Goal: Transaction & Acquisition: Purchase product/service

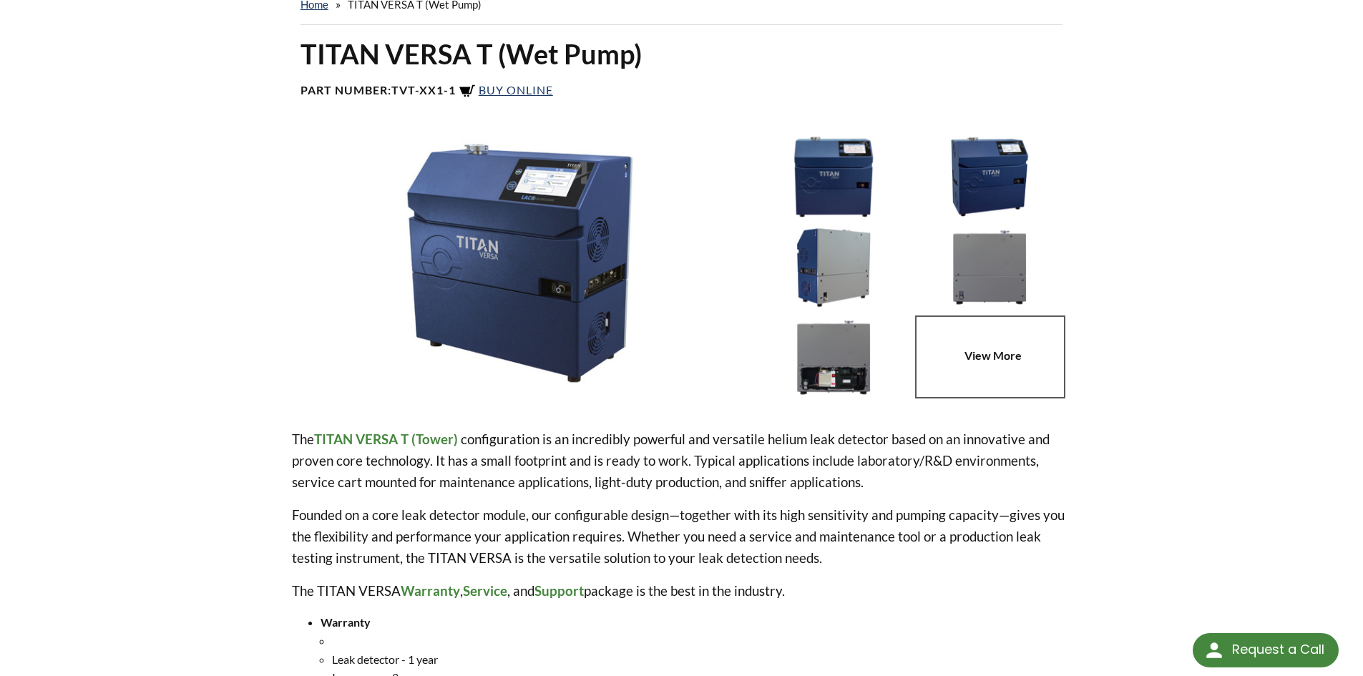
scroll to position [72, 0]
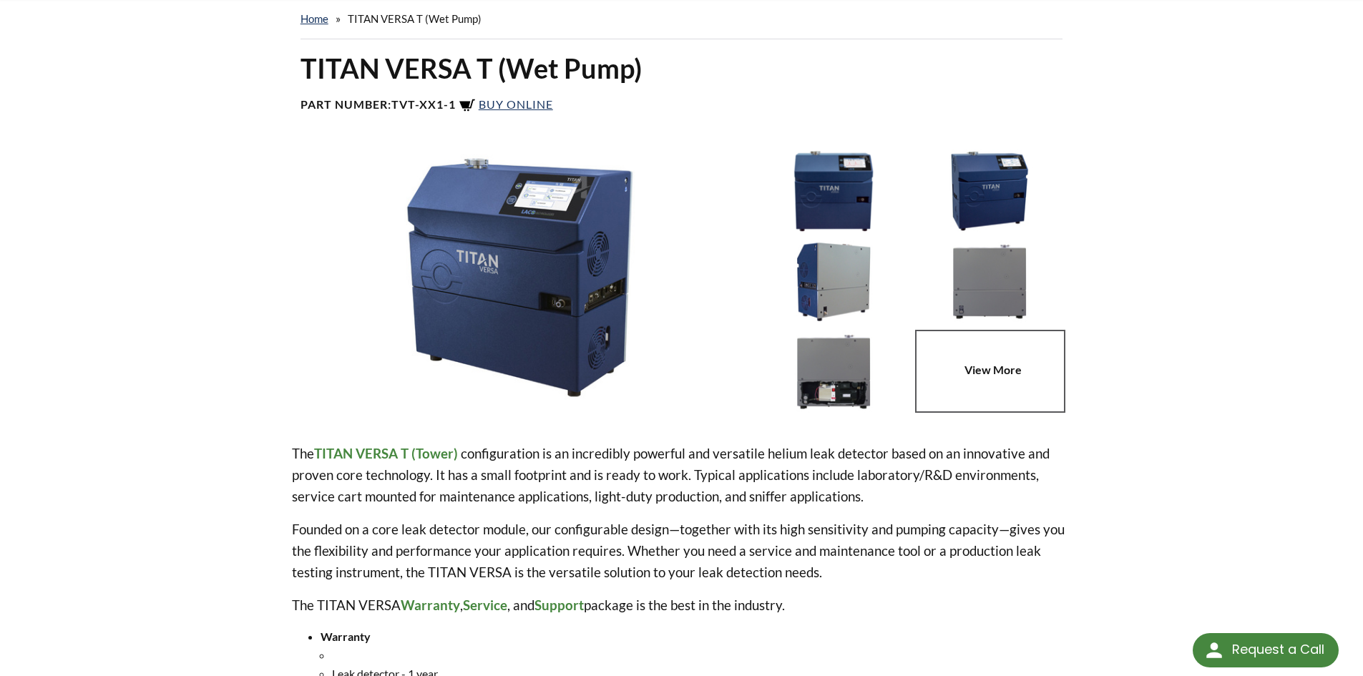
click at [826, 370] on img at bounding box center [833, 371] width 149 height 83
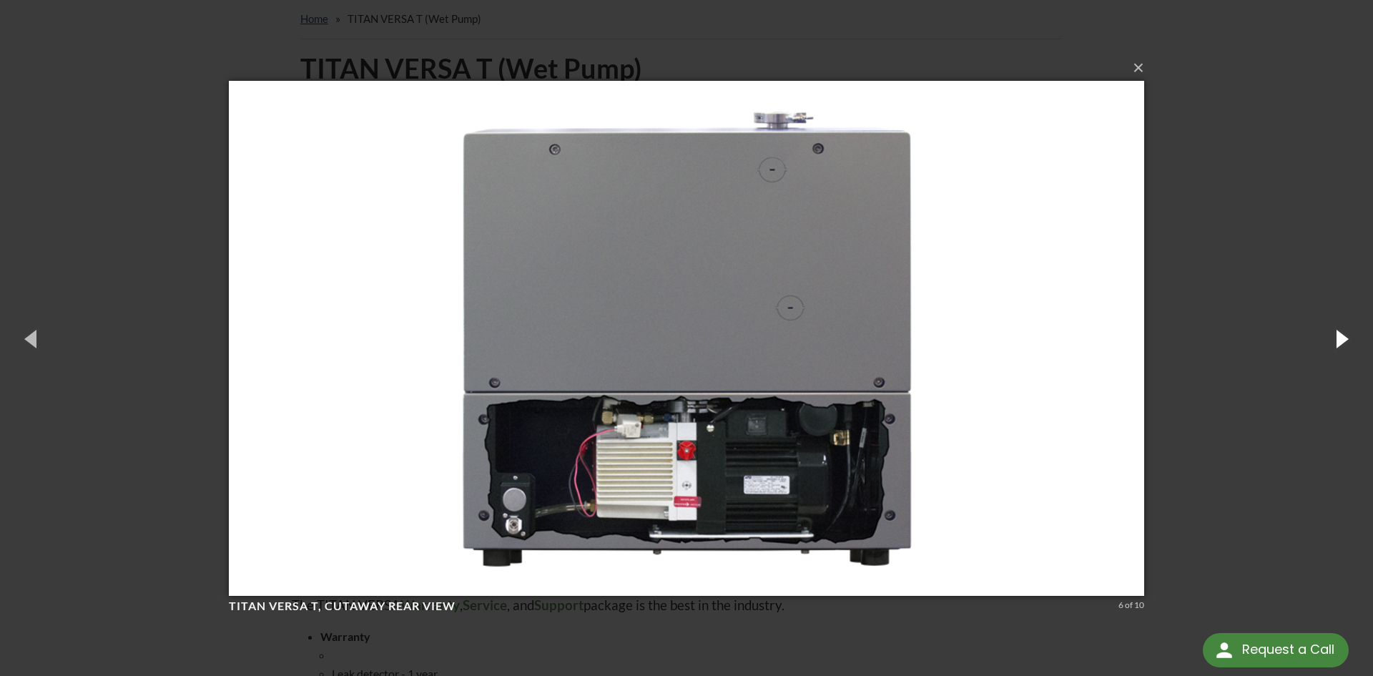
click at [1333, 348] on button "button" at bounding box center [1341, 338] width 64 height 79
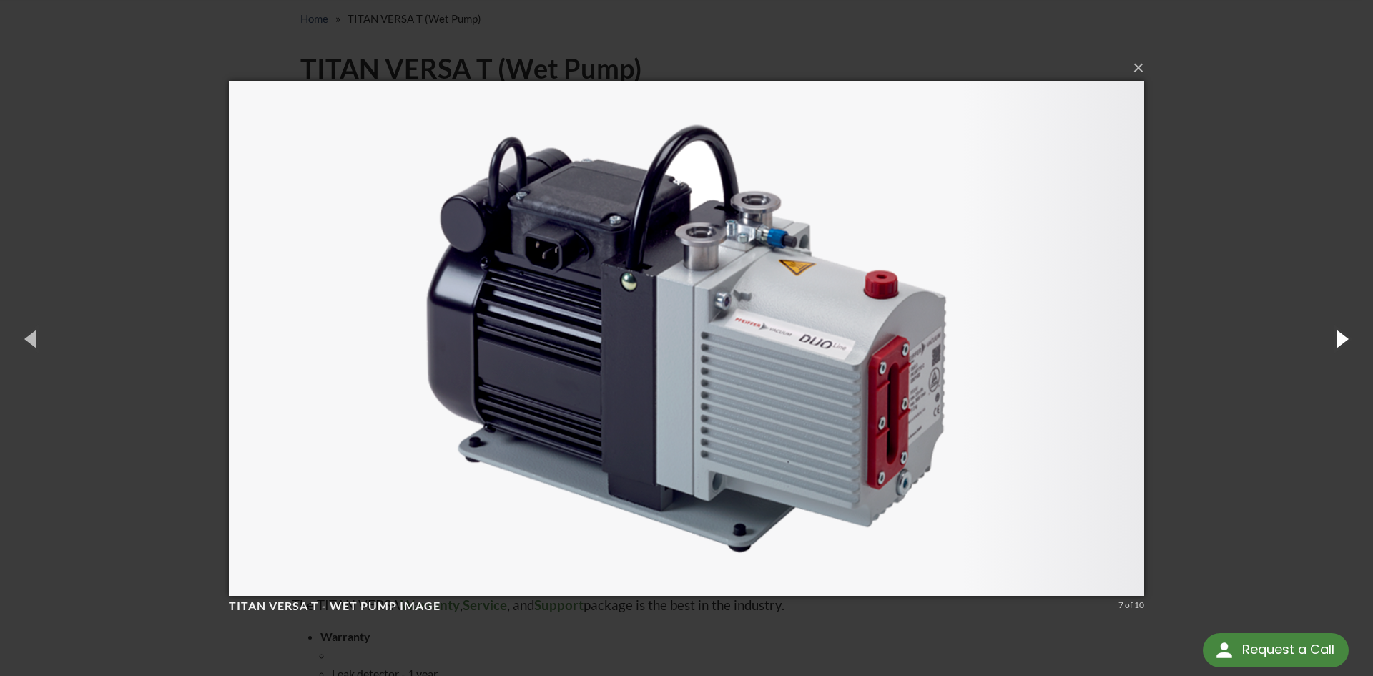
click at [1333, 348] on button "button" at bounding box center [1341, 338] width 64 height 79
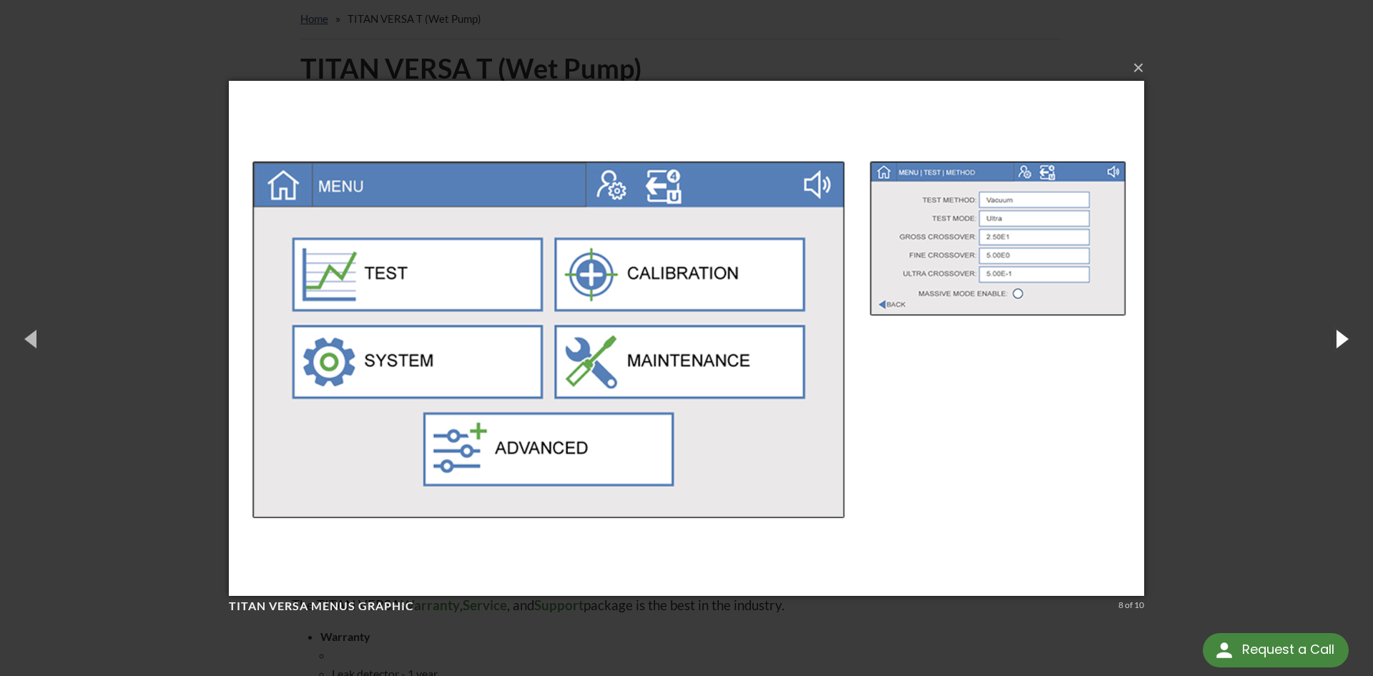
click at [1333, 348] on button "button" at bounding box center [1341, 338] width 64 height 79
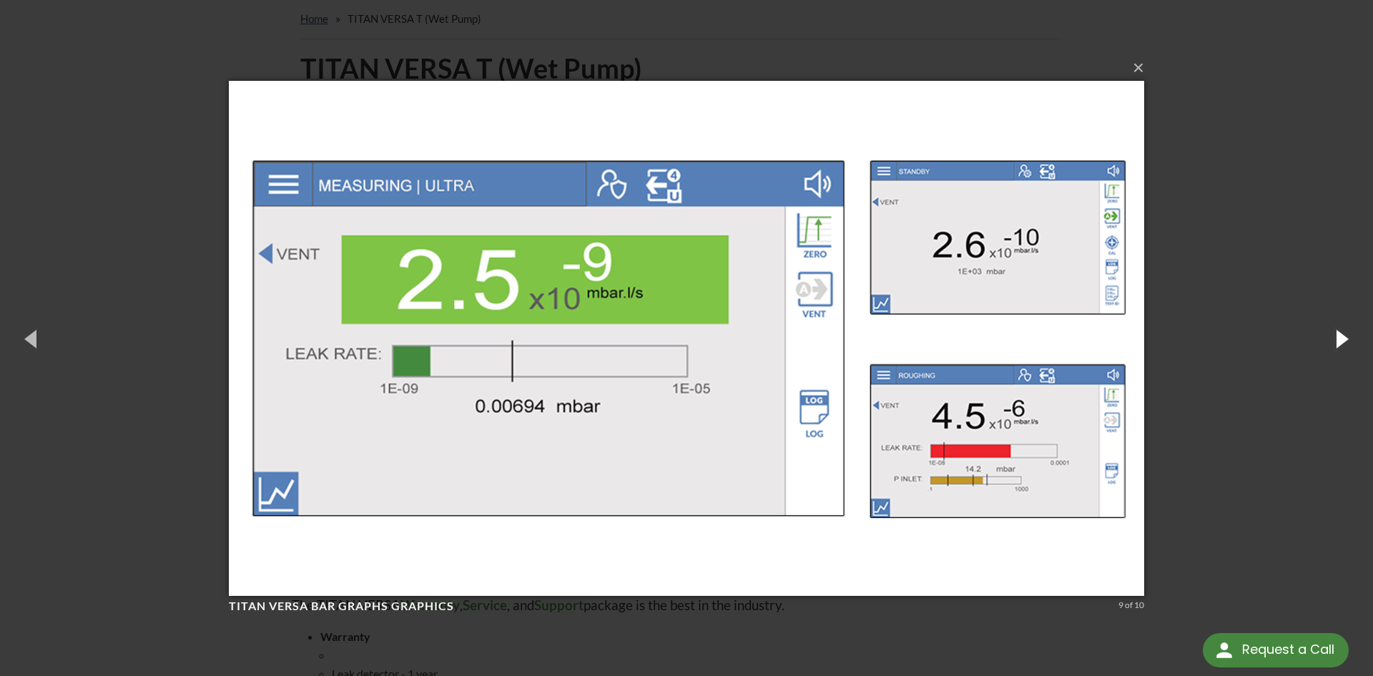
click at [1333, 348] on button "button" at bounding box center [1341, 338] width 64 height 79
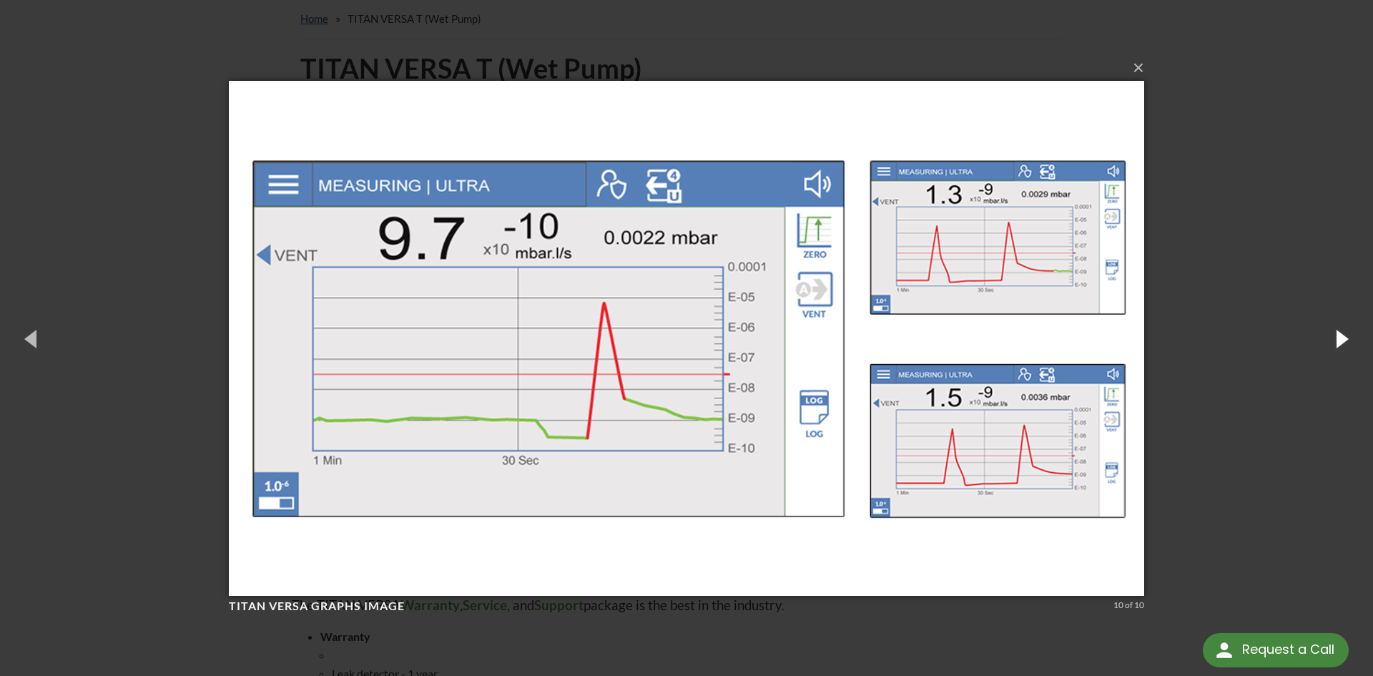
click at [1333, 348] on button "button" at bounding box center [1341, 338] width 64 height 79
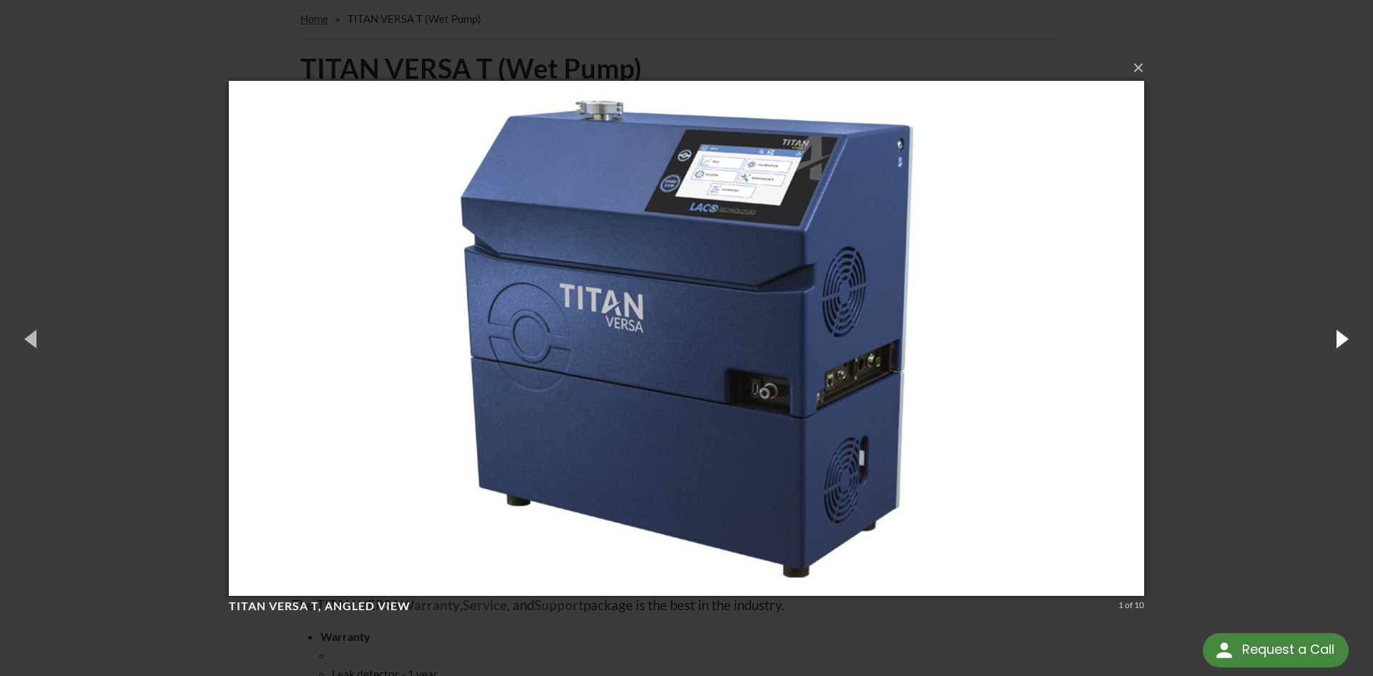
click at [1333, 348] on button "button" at bounding box center [1341, 338] width 64 height 79
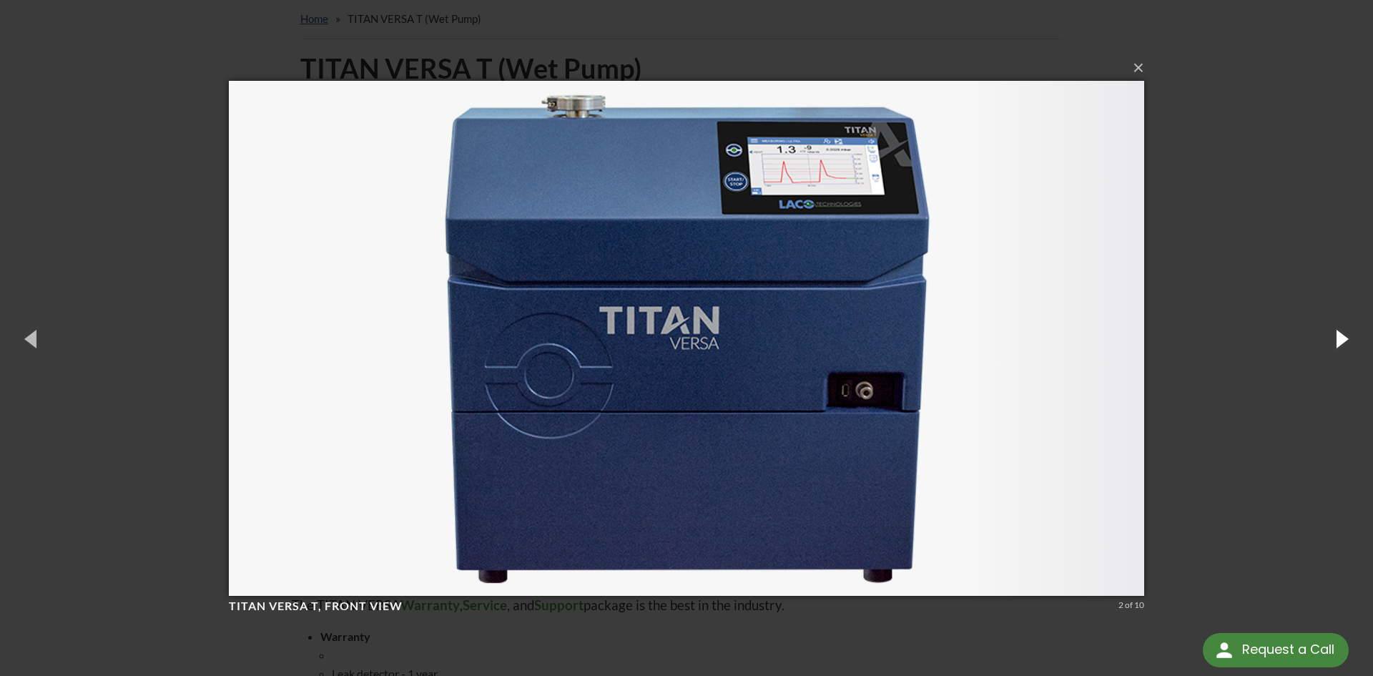
click at [1333, 348] on button "button" at bounding box center [1341, 338] width 64 height 79
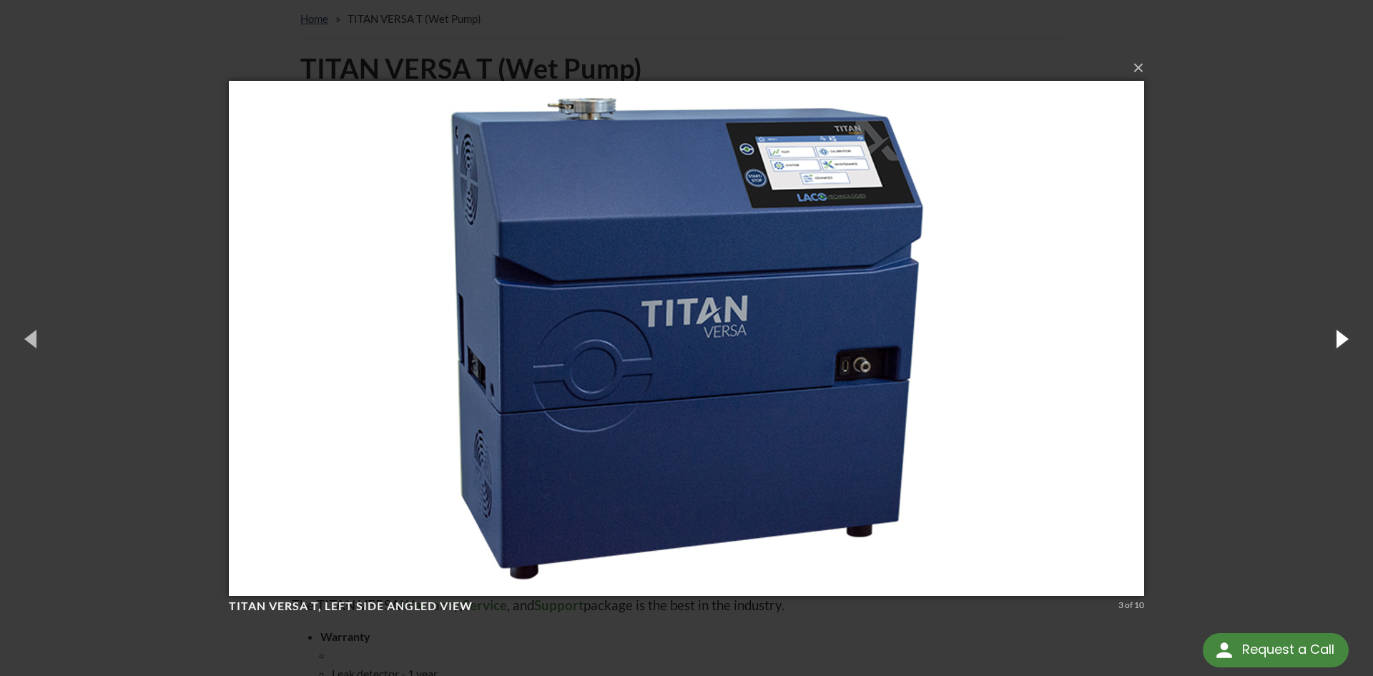
click at [1333, 348] on button "button" at bounding box center [1341, 338] width 64 height 79
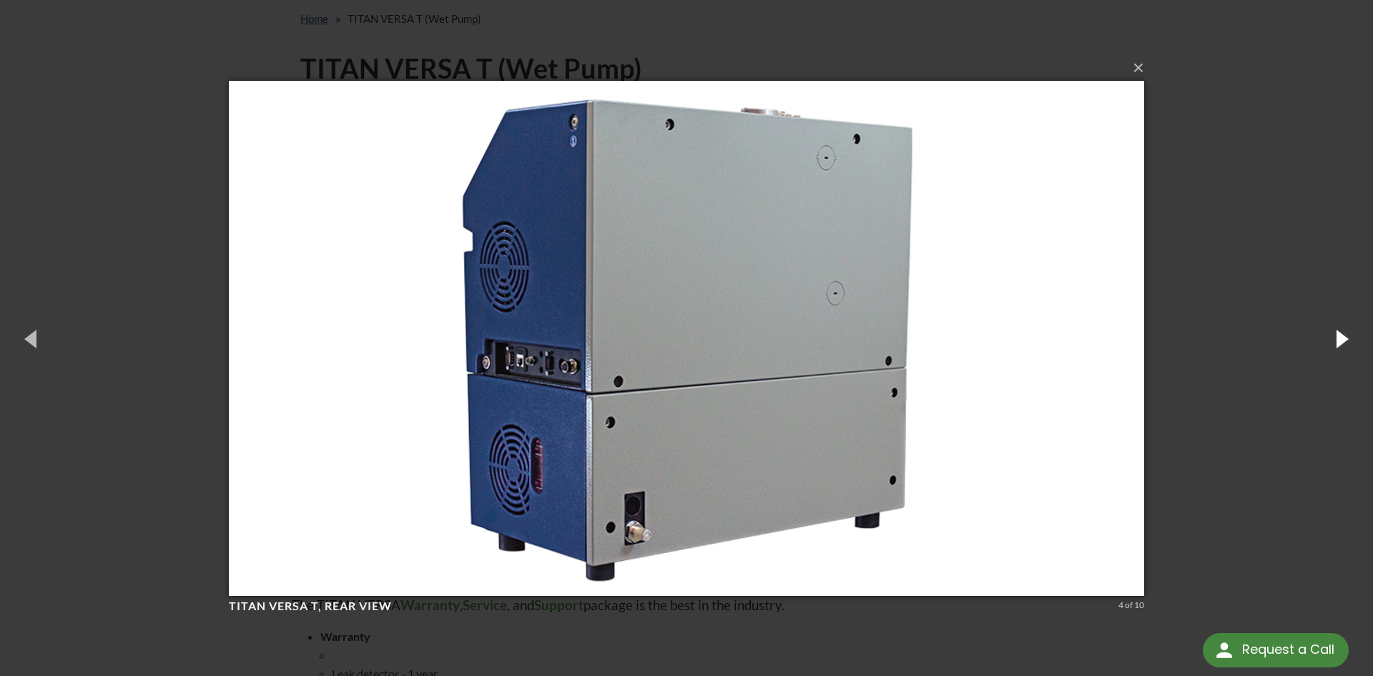
click at [1333, 348] on button "button" at bounding box center [1341, 338] width 64 height 79
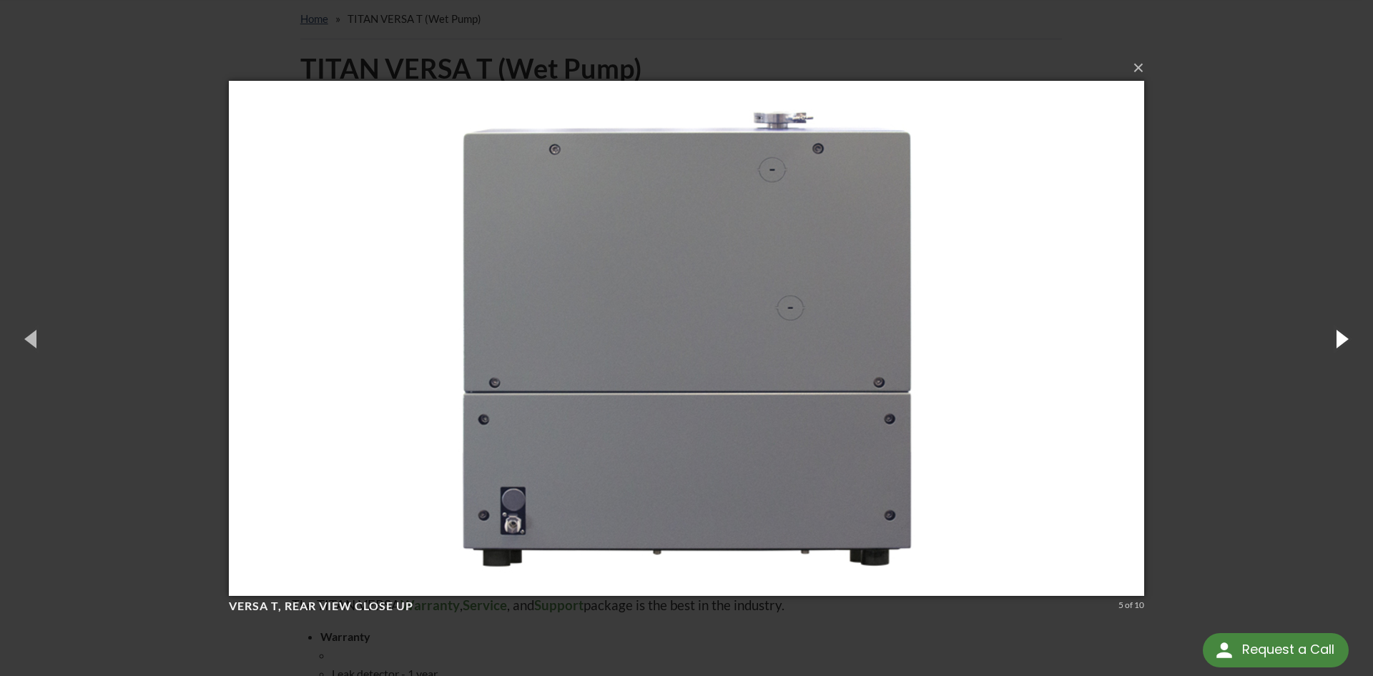
click at [1333, 348] on button "button" at bounding box center [1341, 338] width 64 height 79
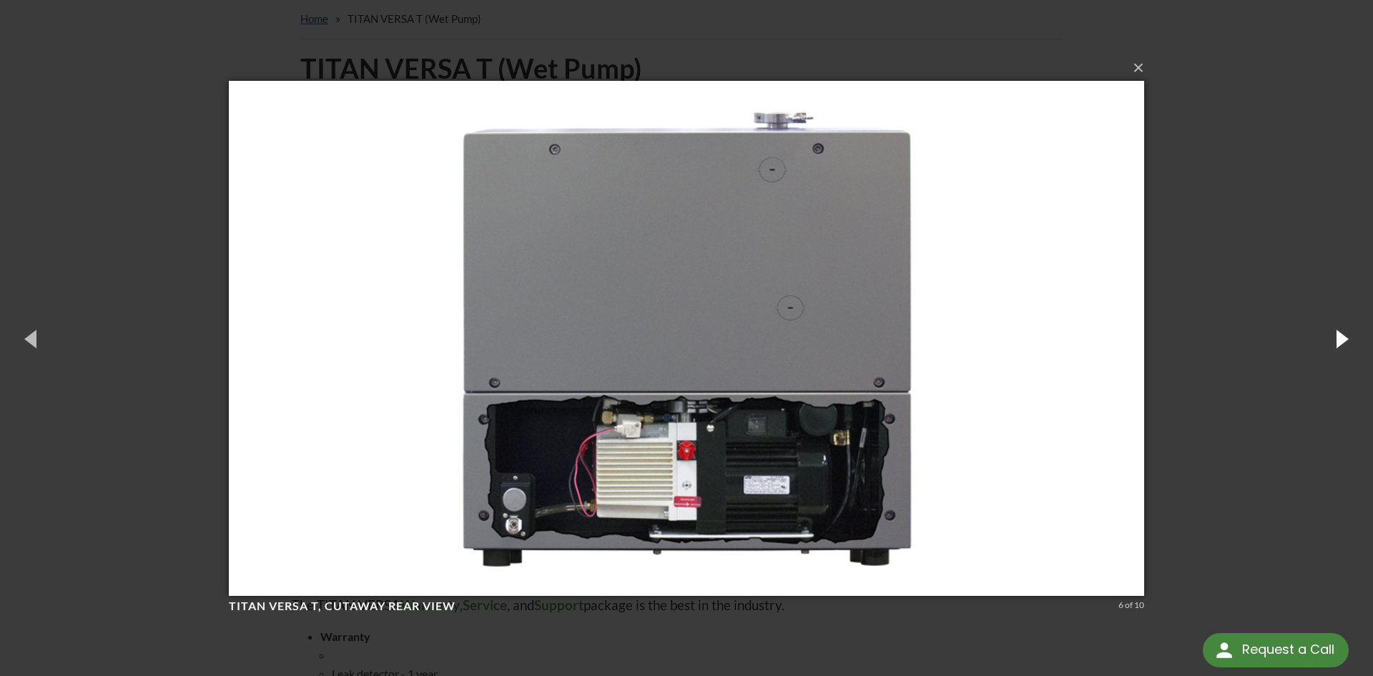
click at [1333, 348] on button "button" at bounding box center [1341, 338] width 64 height 79
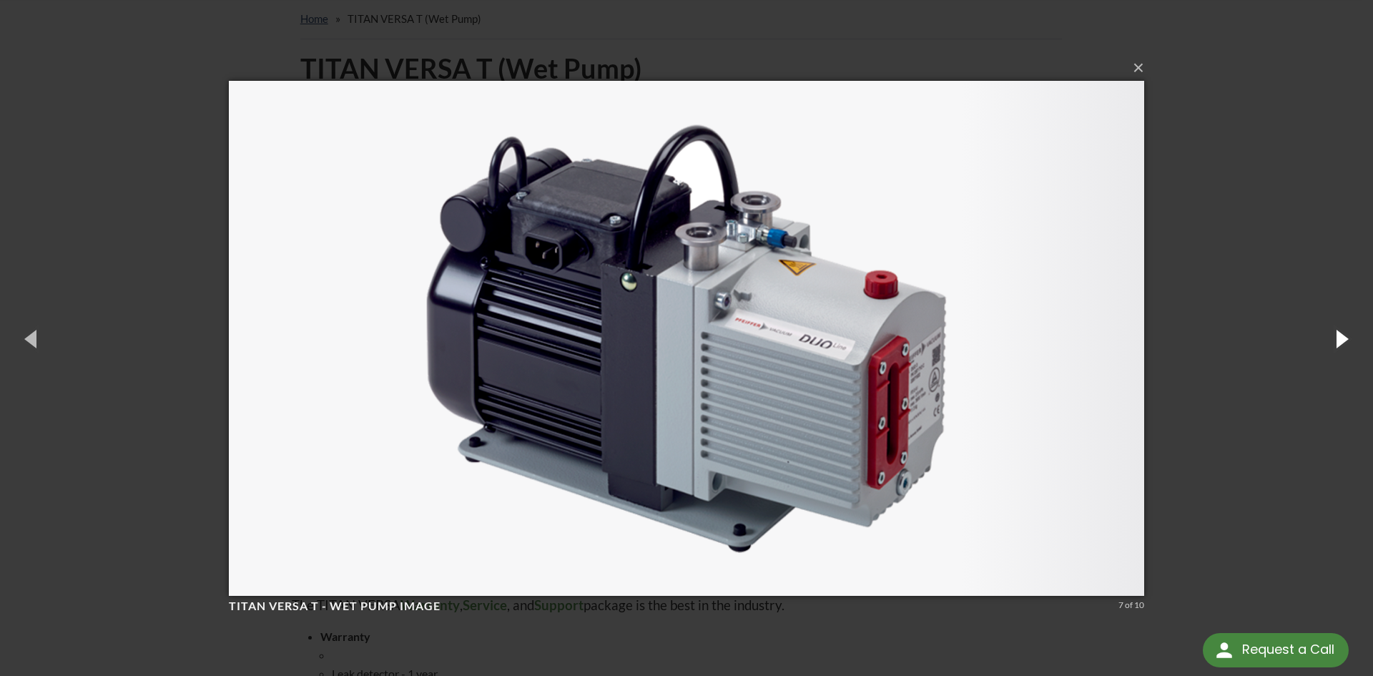
click at [1333, 348] on button "button" at bounding box center [1341, 338] width 64 height 79
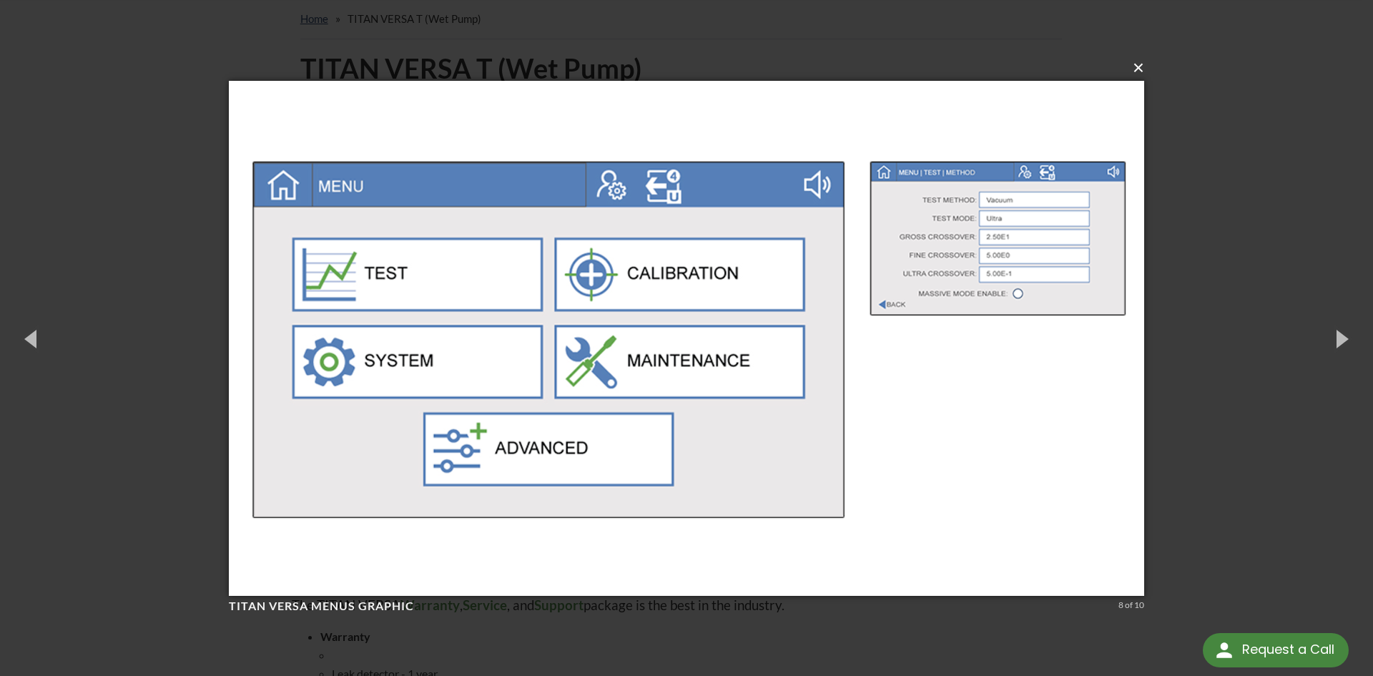
click at [1140, 66] on button "×" at bounding box center [691, 67] width 916 height 31
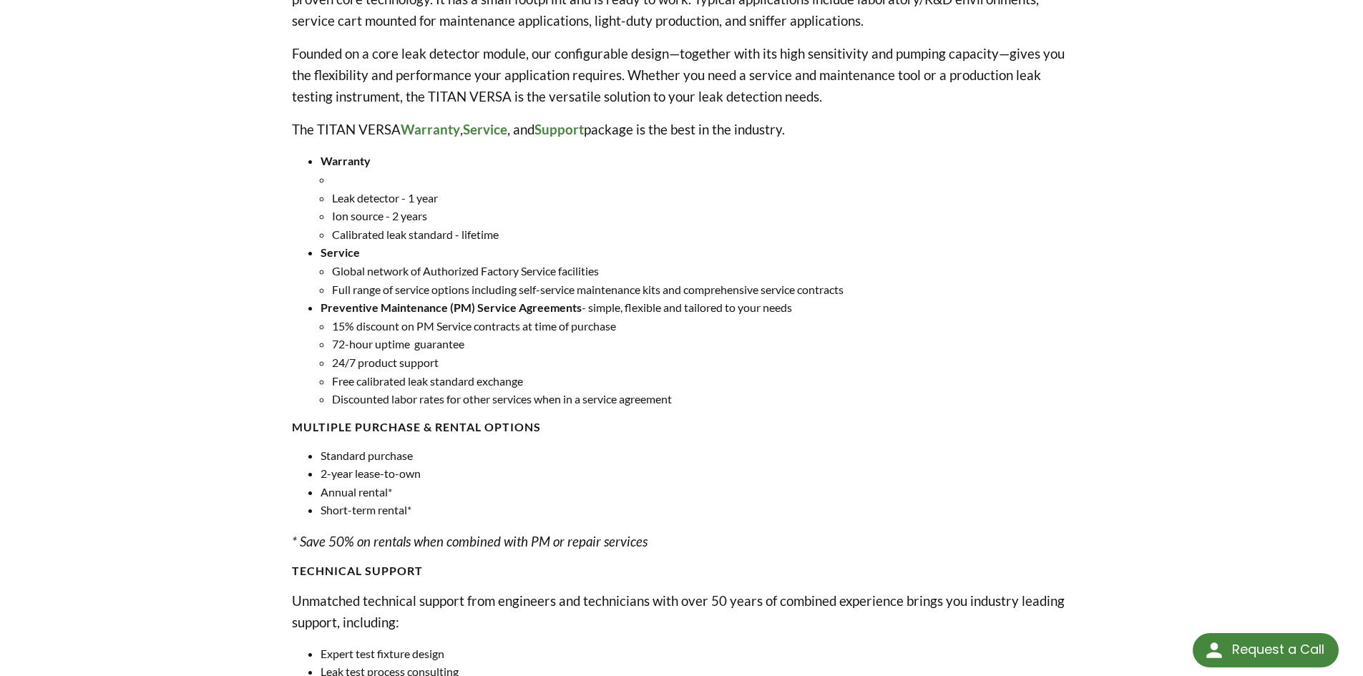
scroll to position [572, 0]
